Goal: Task Accomplishment & Management: Manage account settings

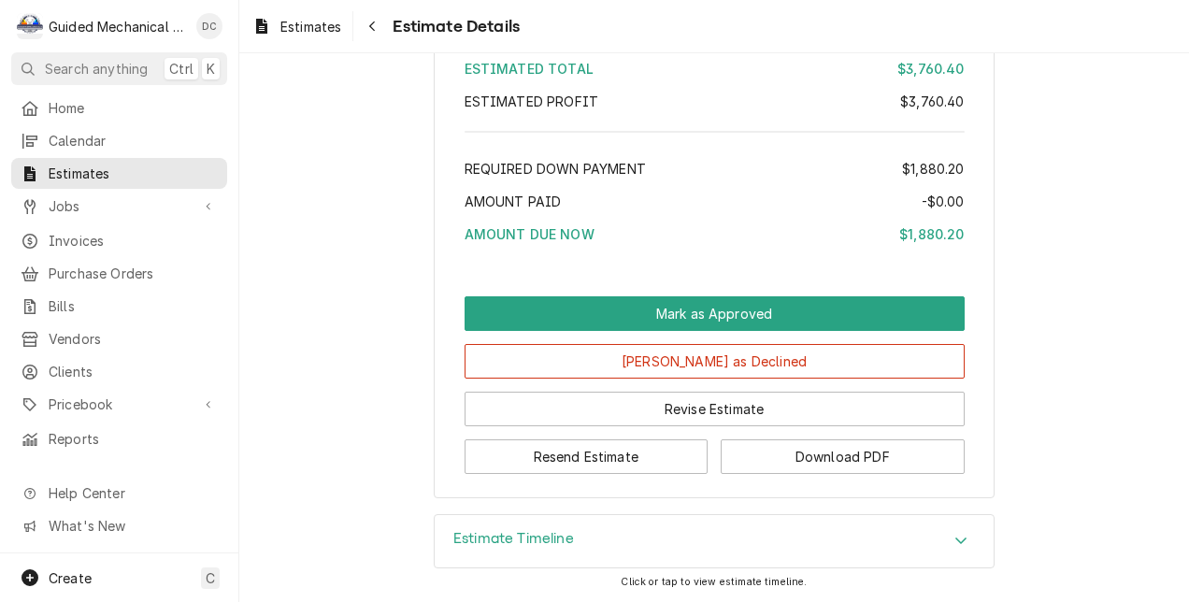
scroll to position [2001, 0]
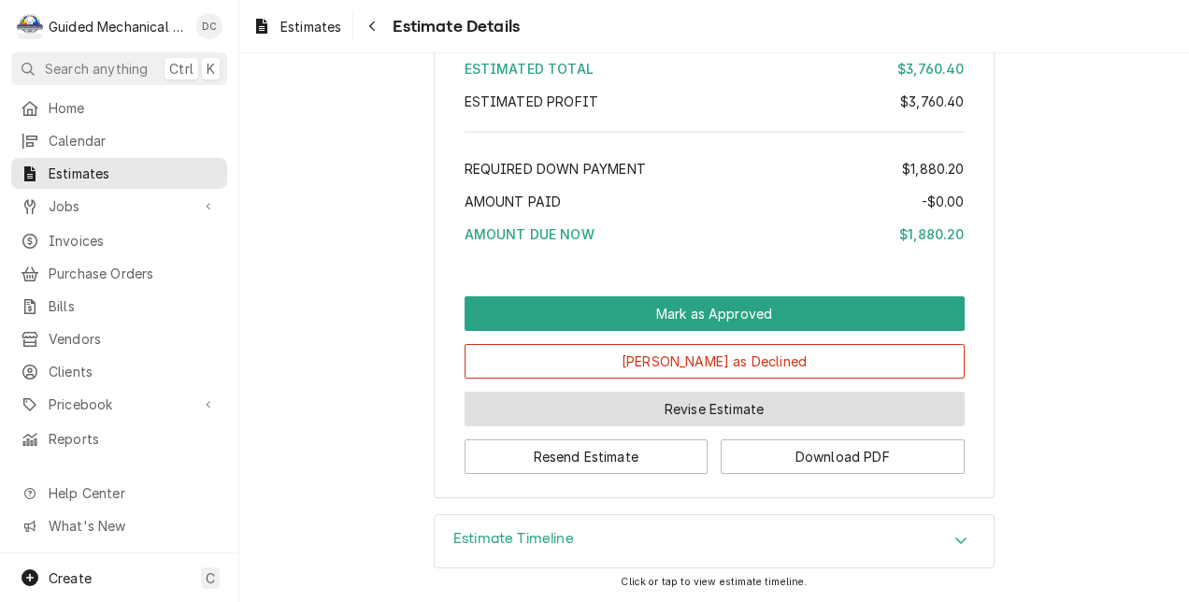
click at [729, 402] on button "Revise Estimate" at bounding box center [715, 409] width 500 height 35
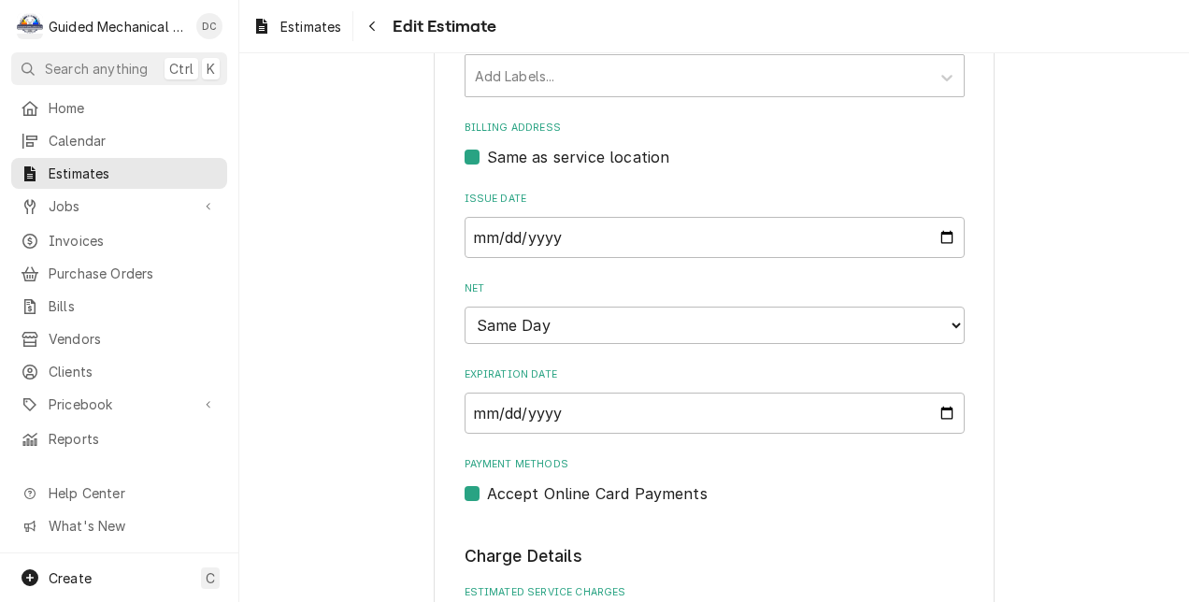
scroll to position [841, 0]
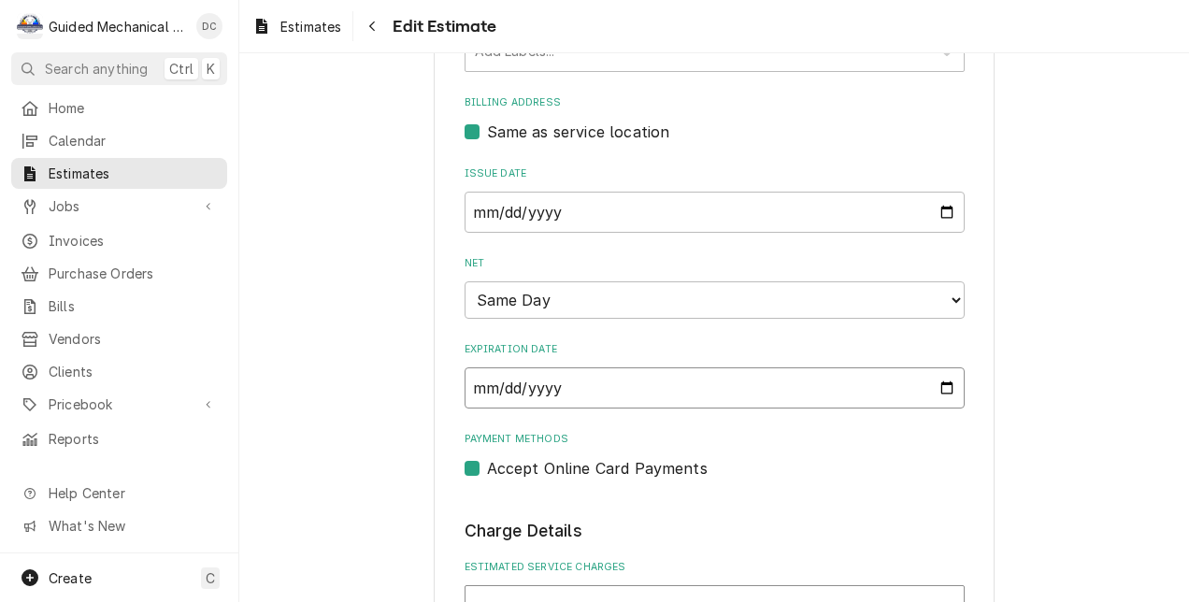
click at [936, 392] on input "2025-08-20" at bounding box center [715, 387] width 500 height 41
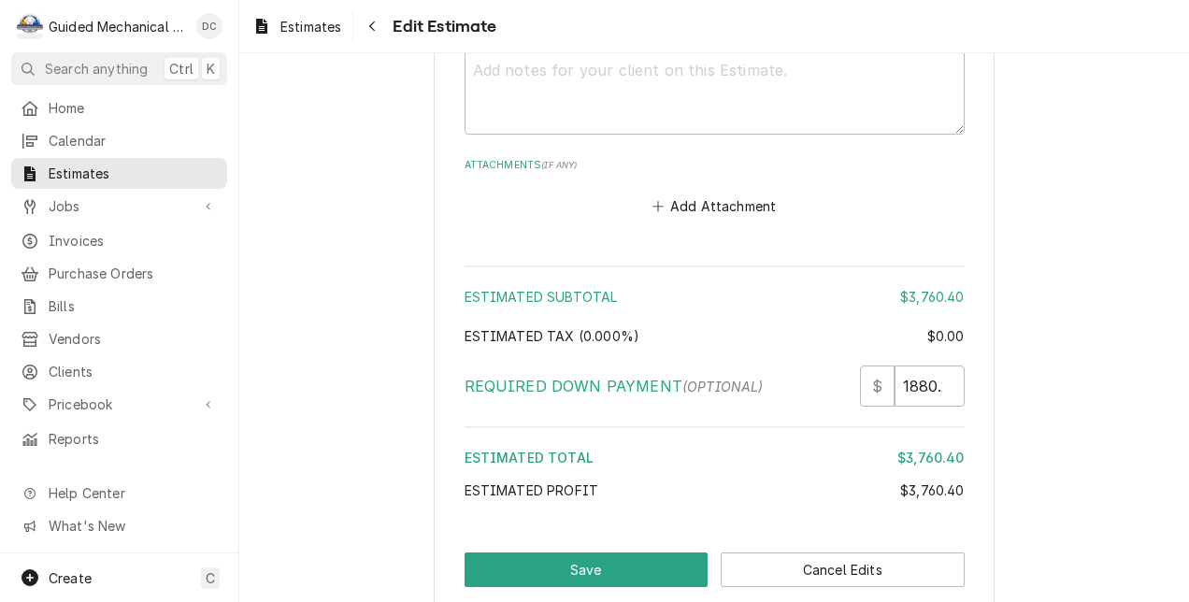
scroll to position [2234, 0]
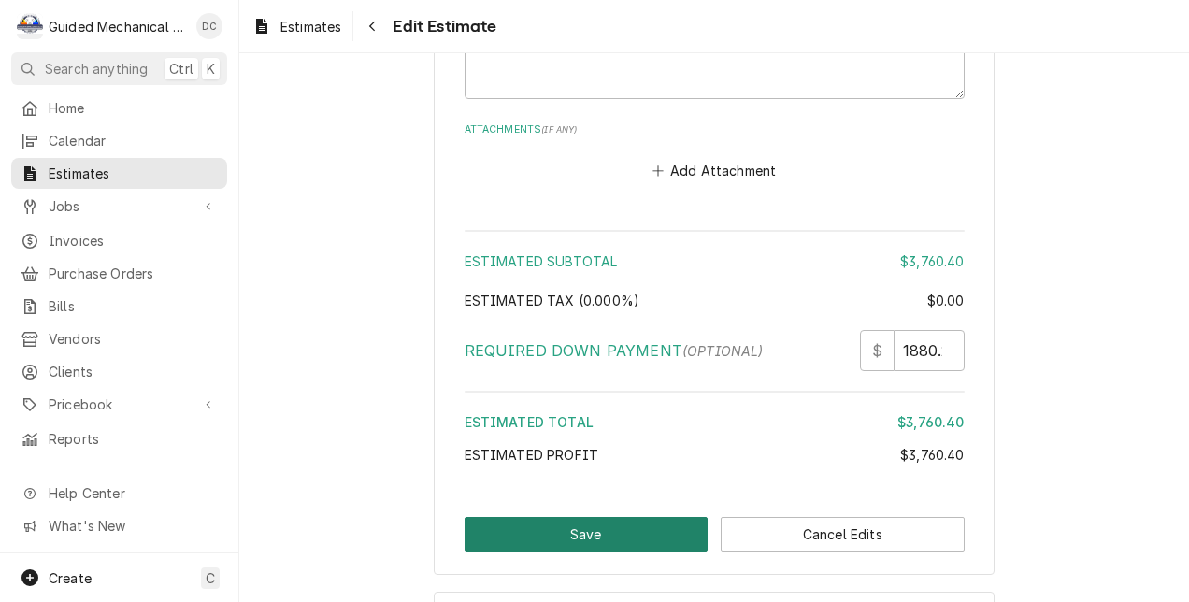
click at [677, 533] on button "Save" at bounding box center [587, 534] width 244 height 35
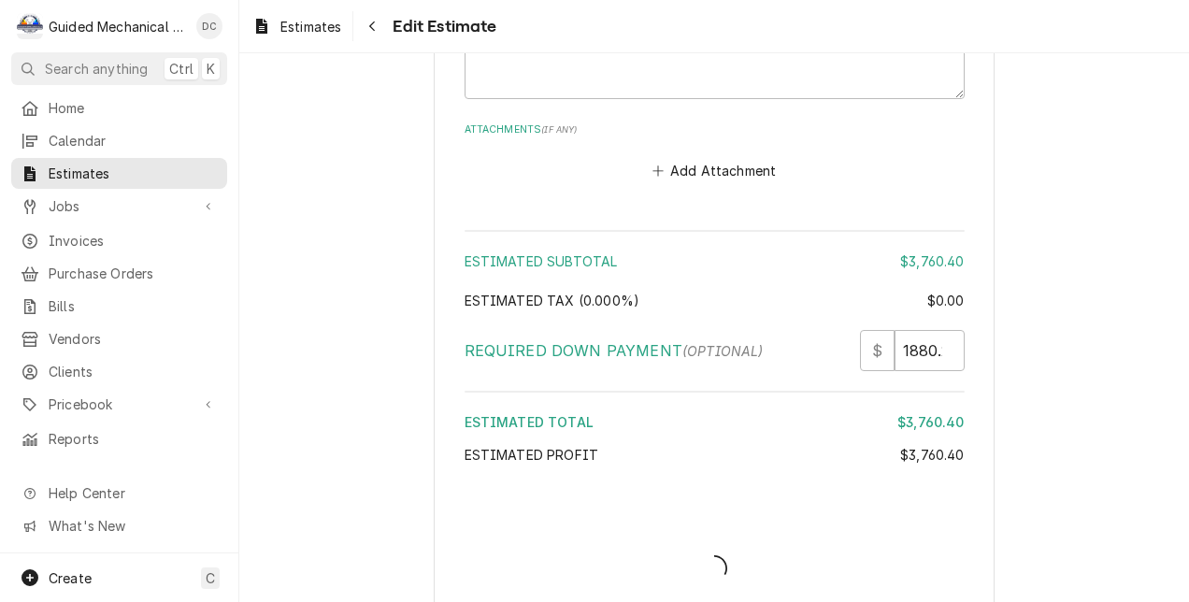
type textarea "x"
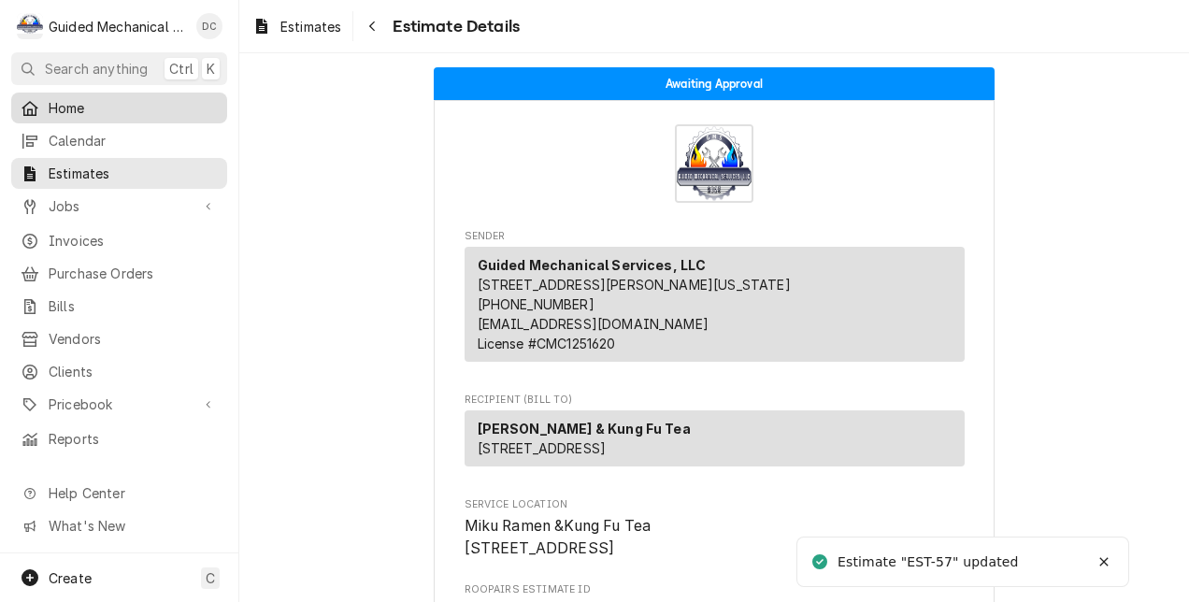
click at [111, 111] on span "Home" at bounding box center [133, 108] width 169 height 20
